Goal: Task Accomplishment & Management: Complete application form

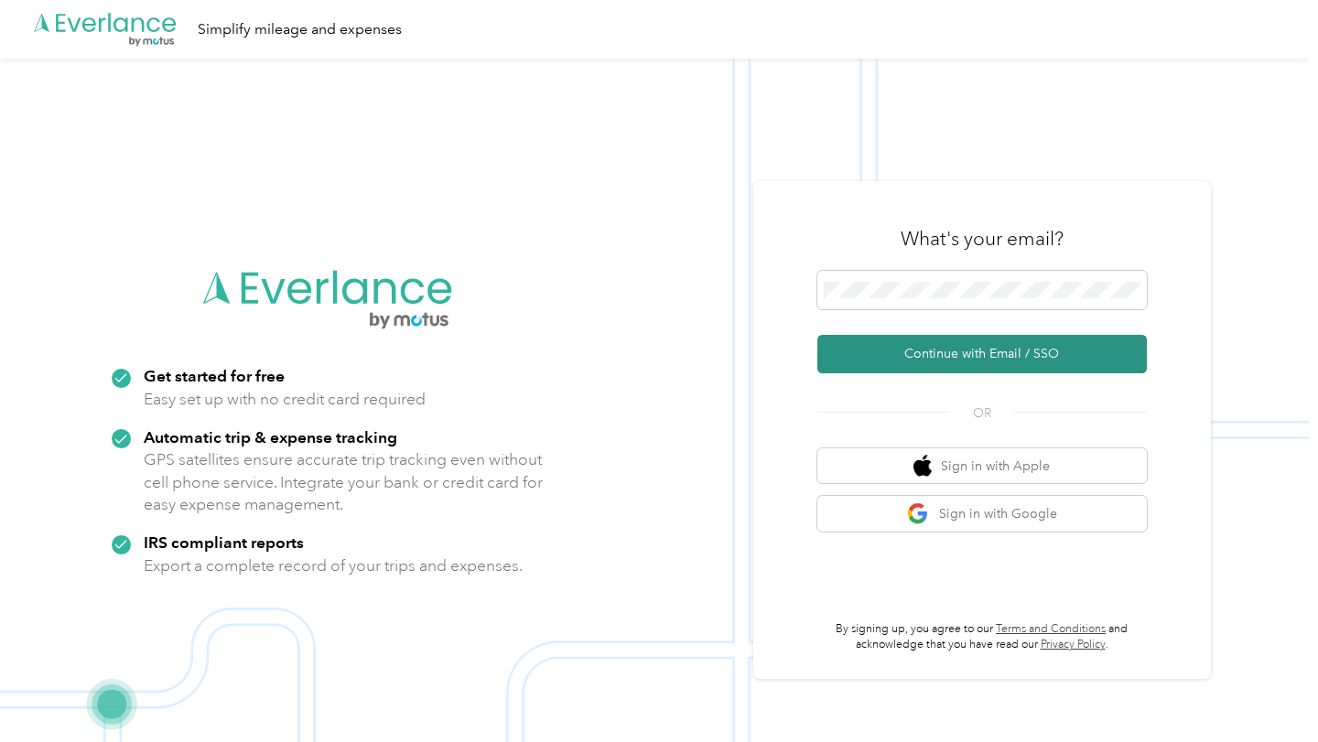
click at [915, 365] on button "Continue with Email / SSO" at bounding box center [982, 354] width 330 height 38
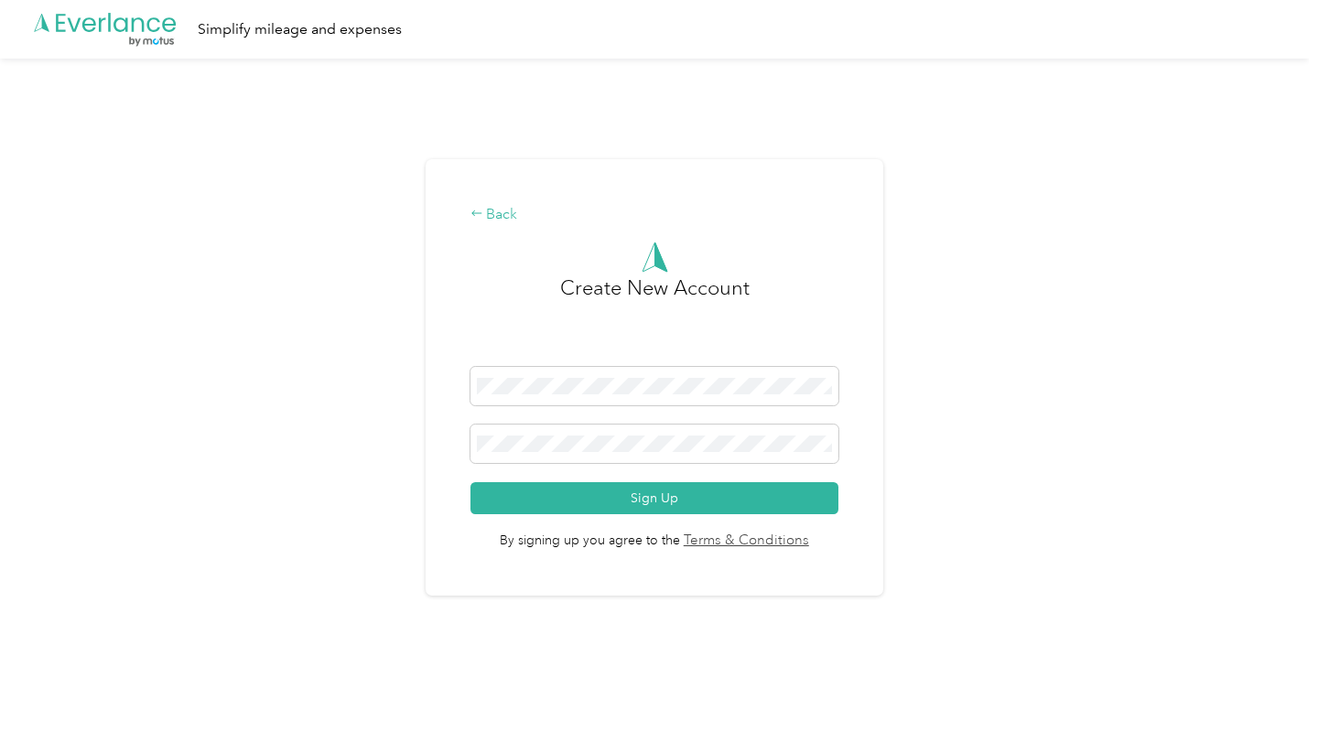
click at [504, 217] on div "Back" at bounding box center [655, 215] width 369 height 22
